Goal: Task Accomplishment & Management: Manage account settings

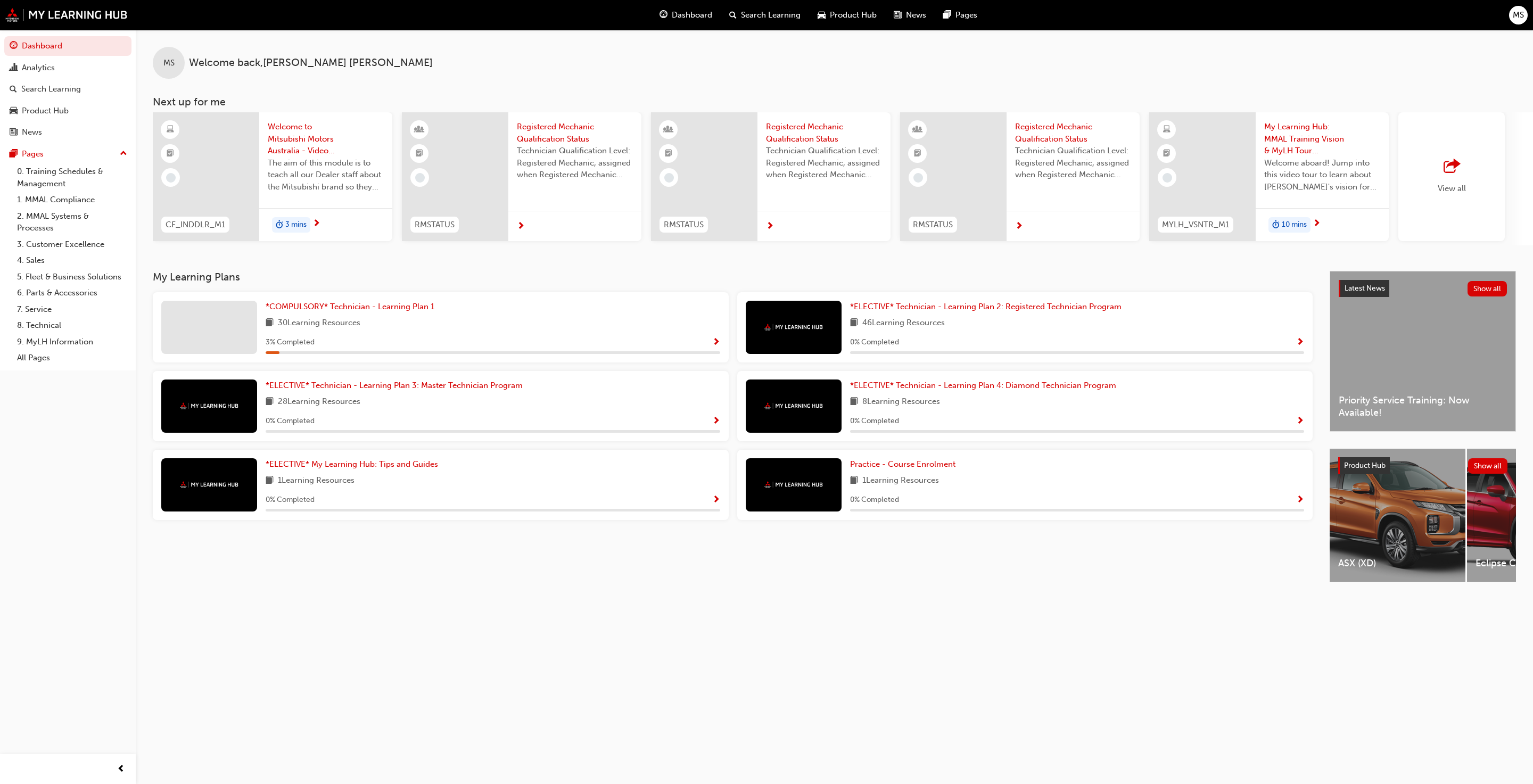
click at [790, 7] on button "MS" at bounding box center [1518, 15] width 18 height 18
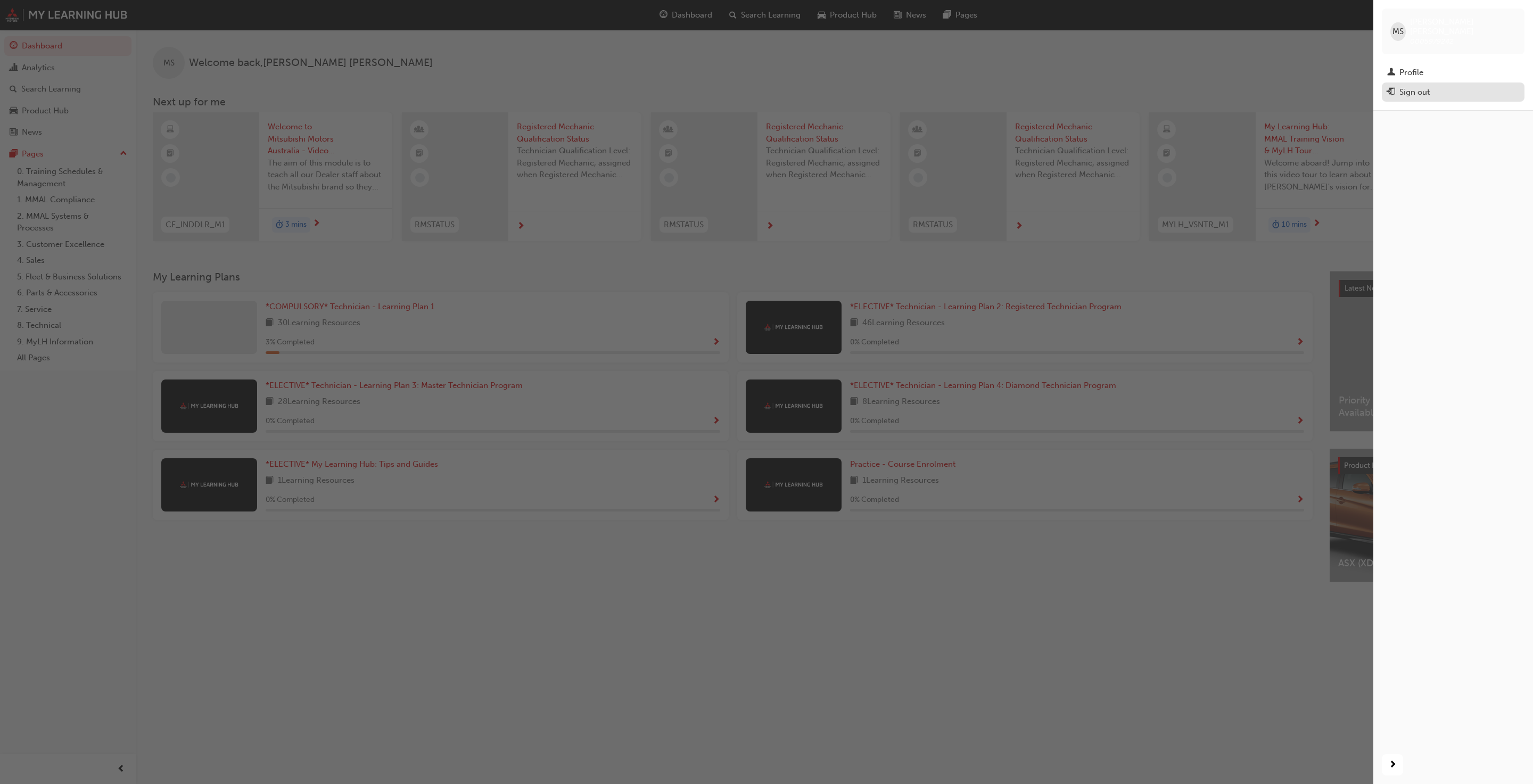
click at [790, 86] on div "Sign out" at bounding box center [1414, 92] width 30 height 12
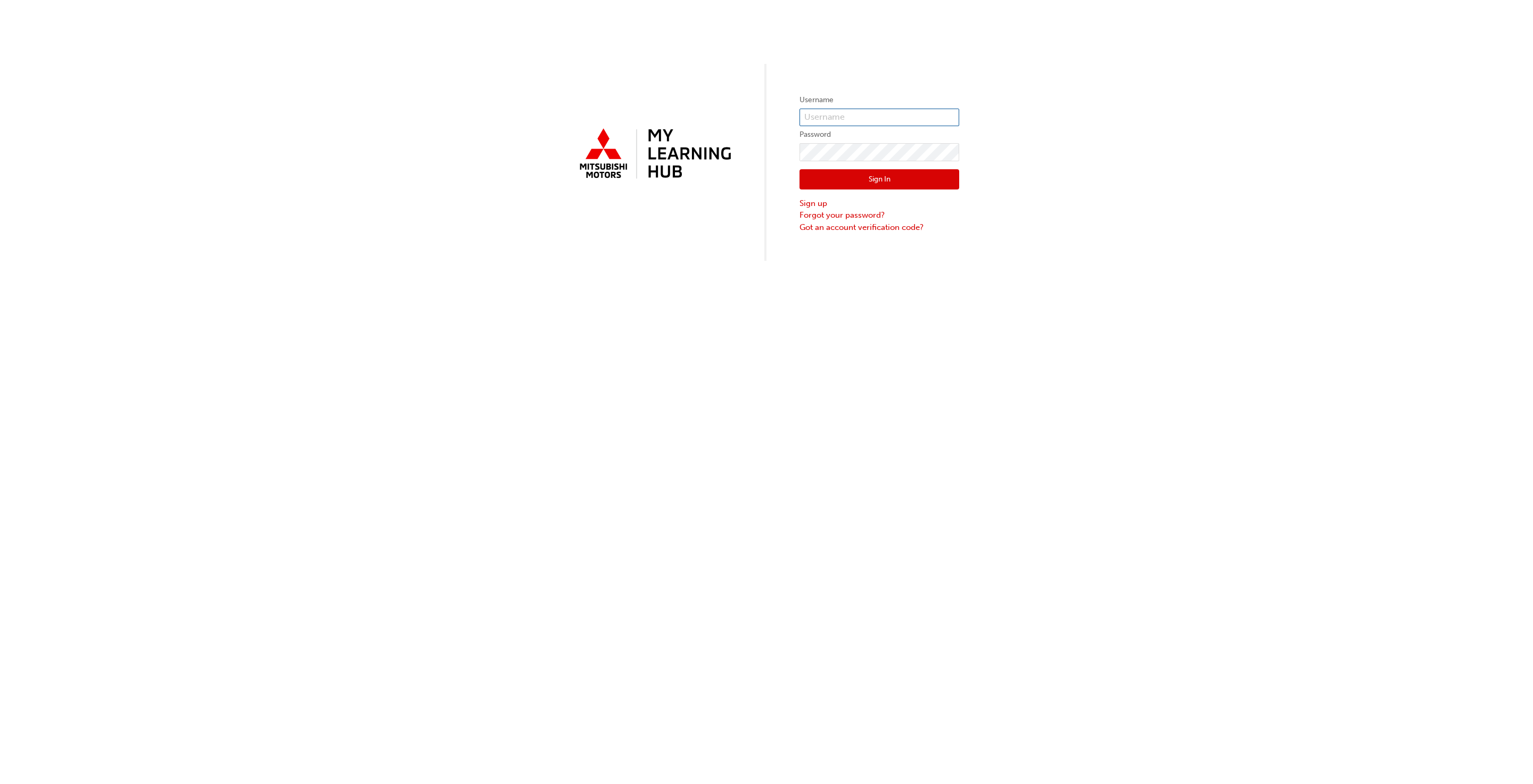
type input "rkernot@mmal.com.au"
click at [894, 180] on button "Sign In" at bounding box center [879, 179] width 159 height 20
